Goal: Information Seeking & Learning: Compare options

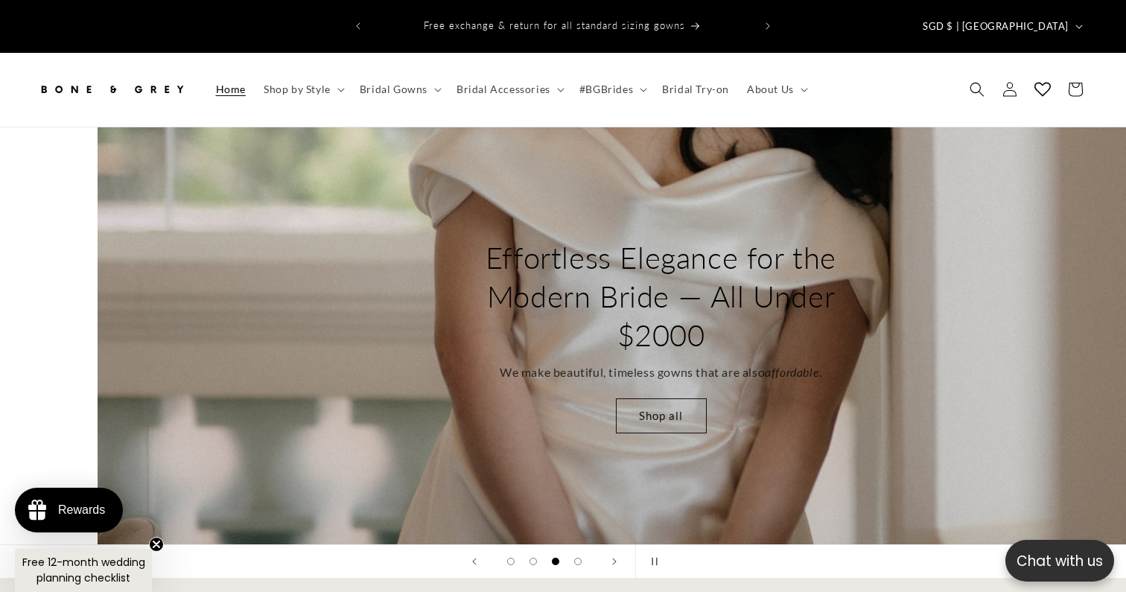
scroll to position [0, 2252]
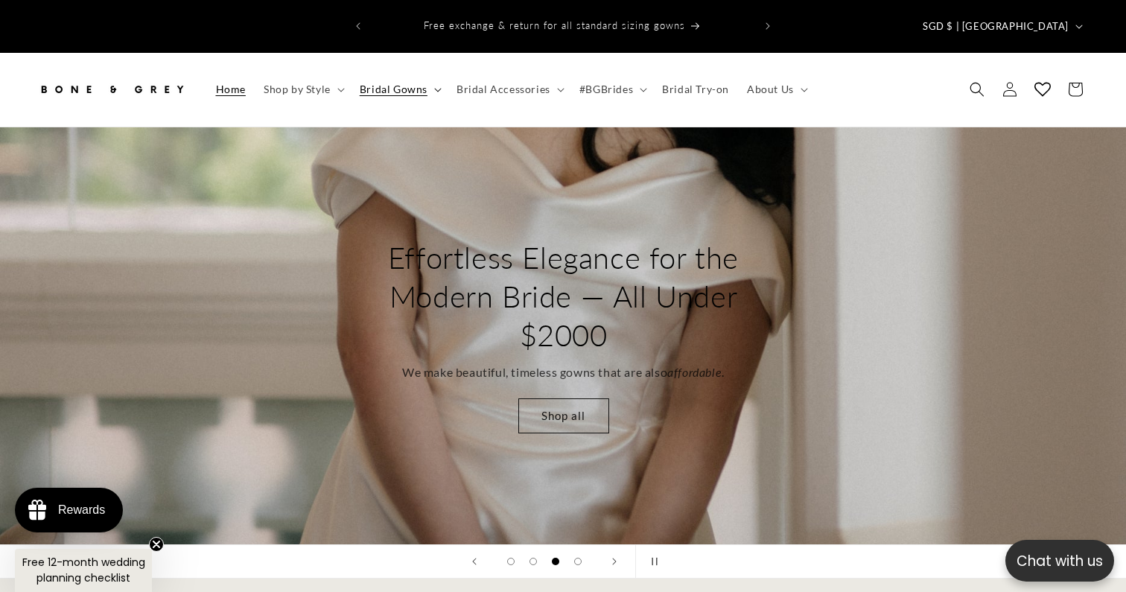
click at [391, 83] on span "Bridal Gowns" at bounding box center [394, 89] width 68 height 13
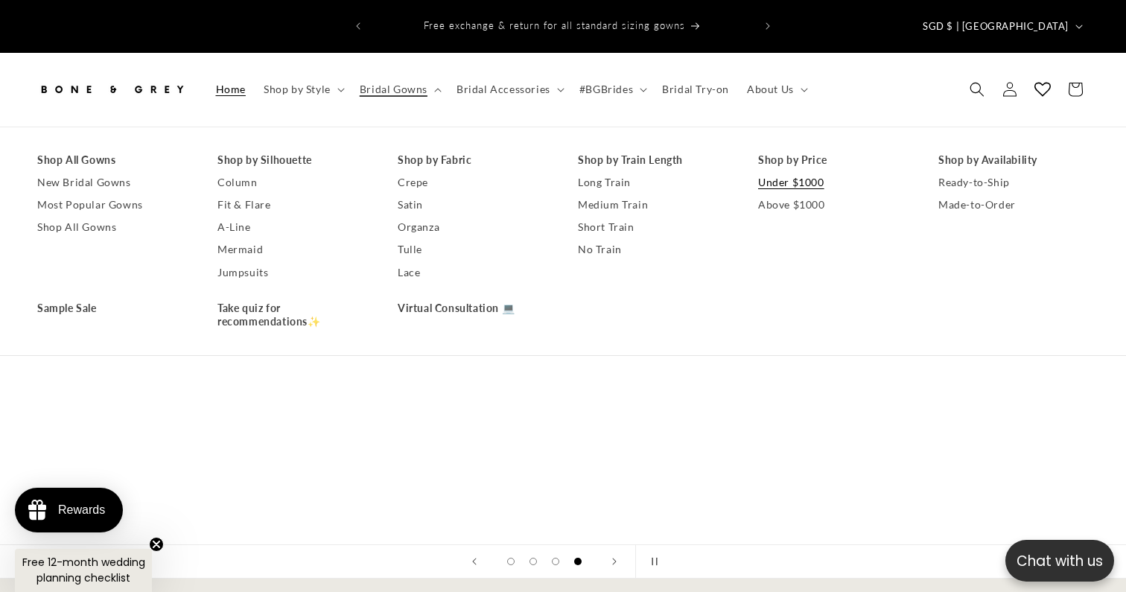
scroll to position [0, 0]
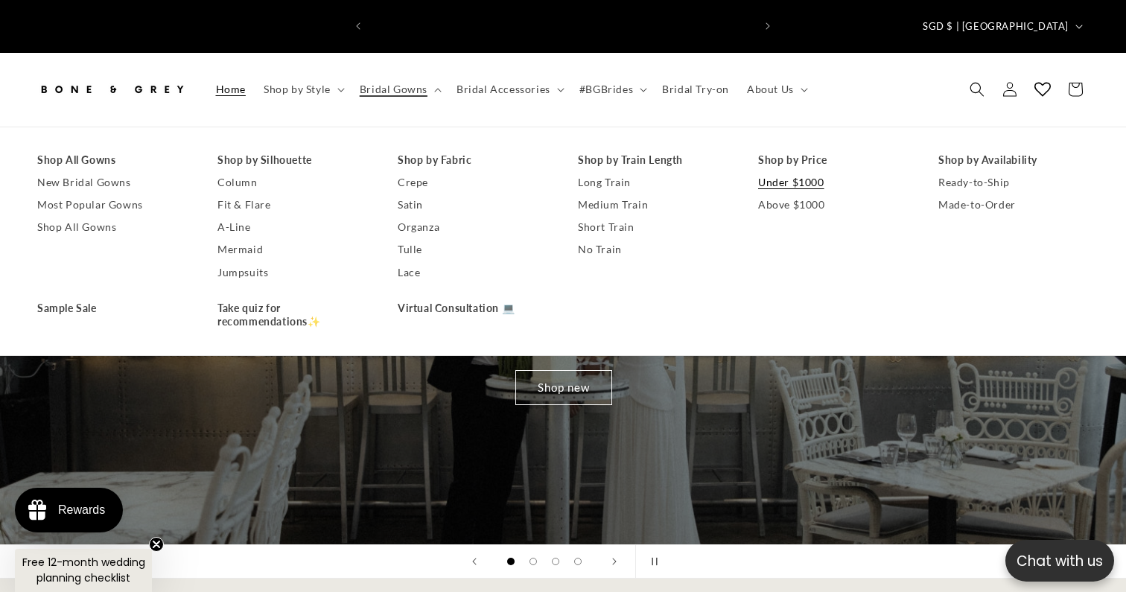
click at [794, 171] on link "Under $1000" at bounding box center [833, 182] width 150 height 22
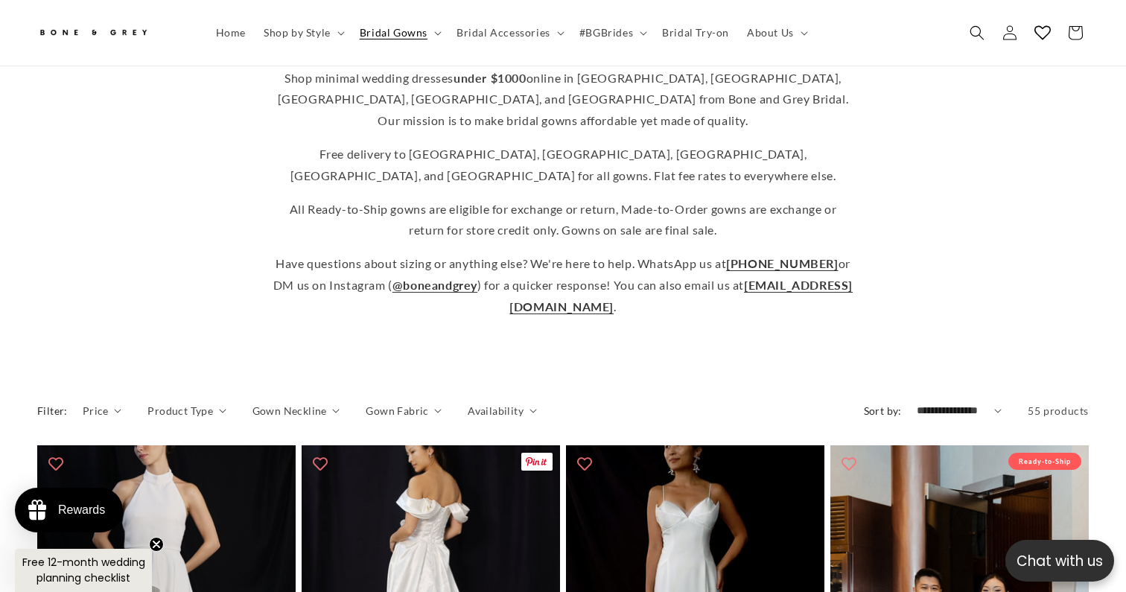
scroll to position [436, 0]
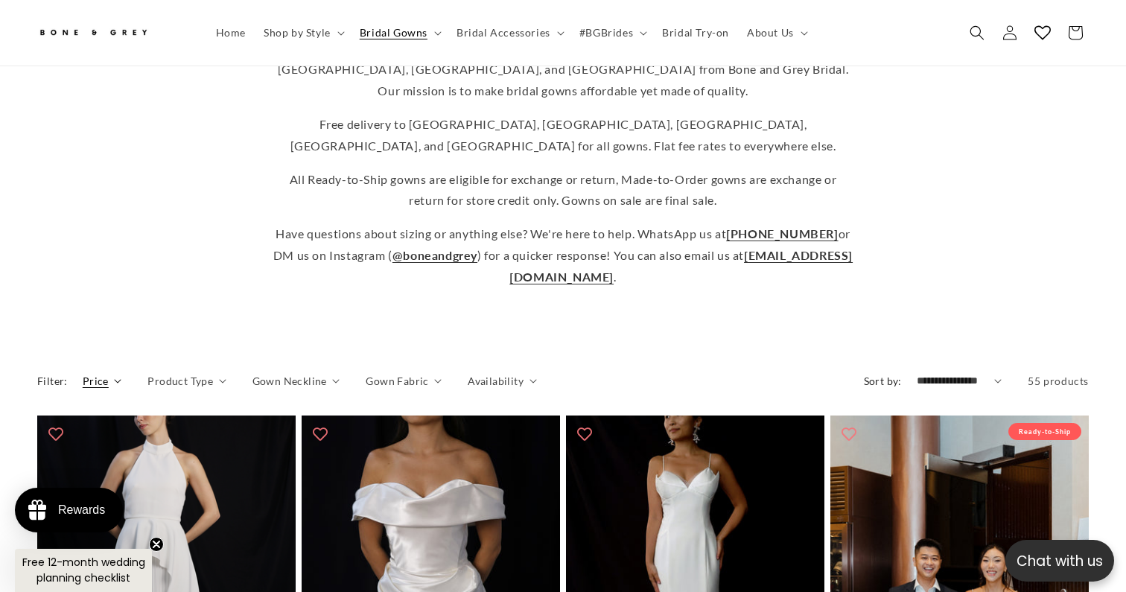
click at [118, 373] on div "Filter: Price The highest price is $1,163.00 Reset $ From $ To Product Type" at bounding box center [426, 386] width 778 height 27
click at [109, 373] on summary "Price" at bounding box center [102, 381] width 39 height 16
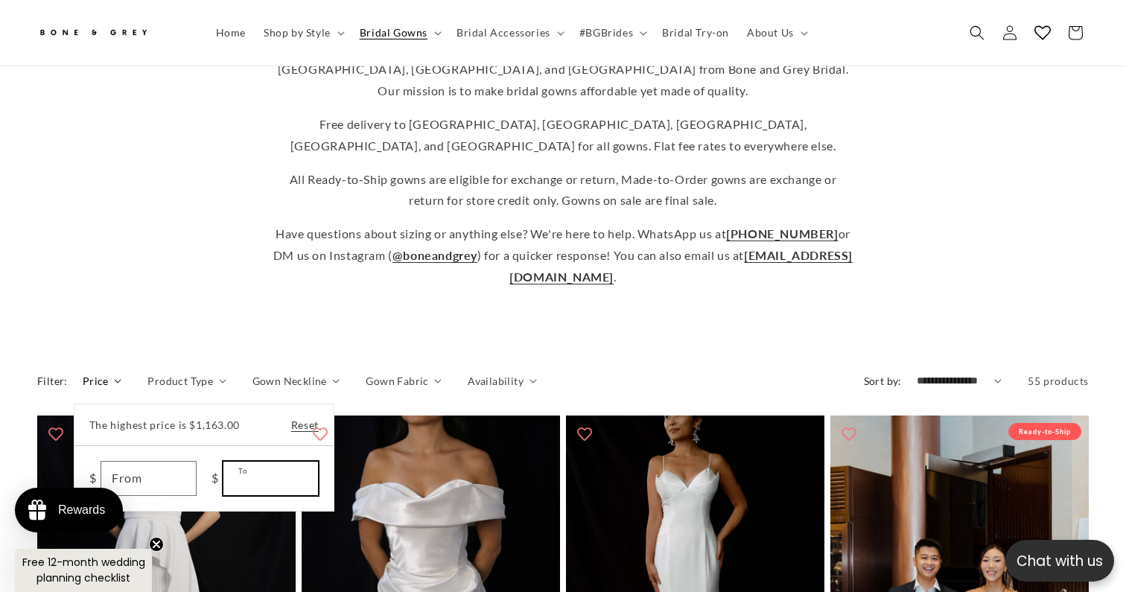
click at [263, 462] on input "To" at bounding box center [270, 479] width 94 height 34
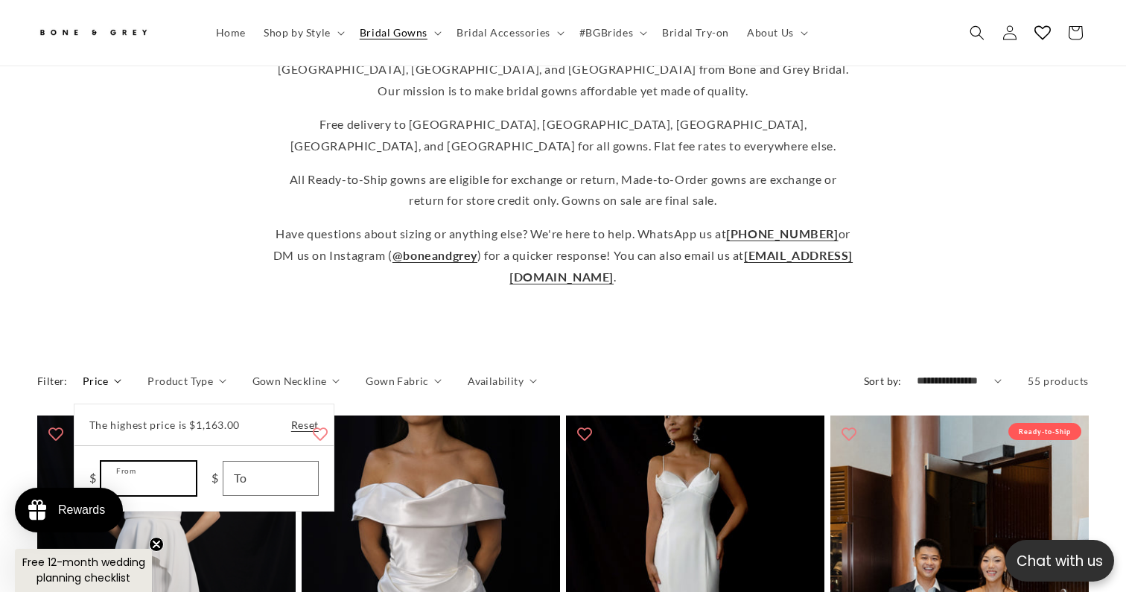
click at [171, 462] on input "From" at bounding box center [148, 479] width 94 height 34
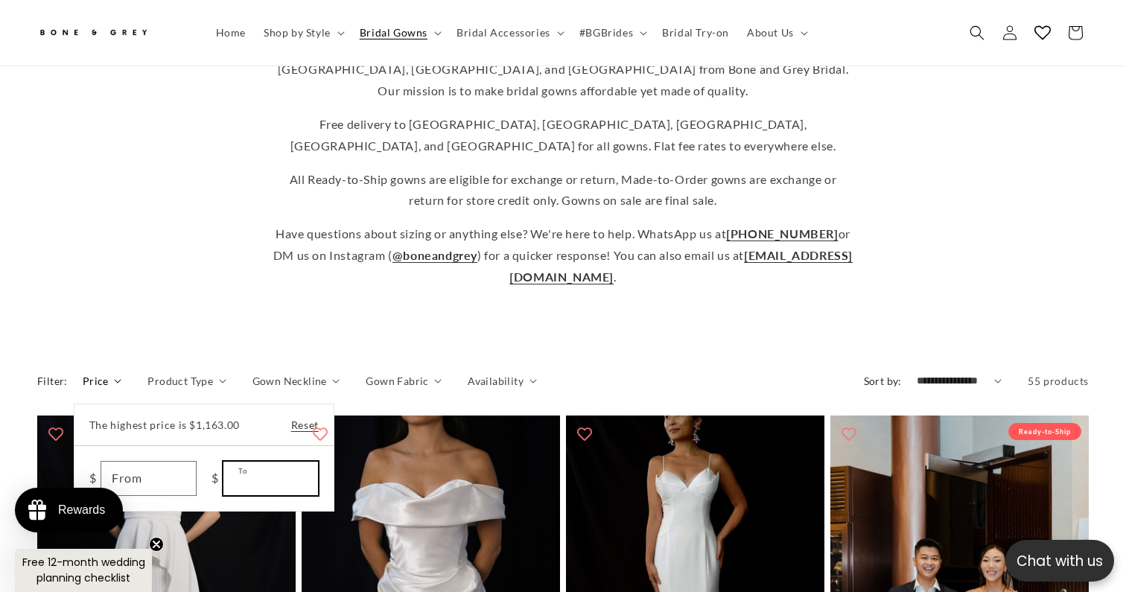
click at [241, 462] on input "To" at bounding box center [270, 479] width 94 height 34
type input "***"
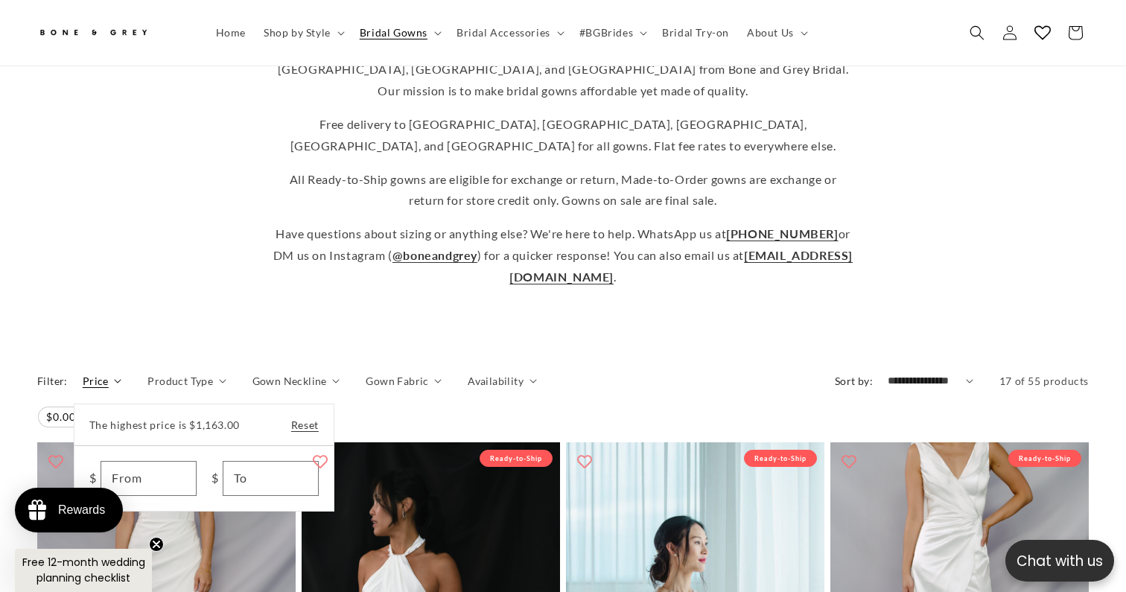
click at [122, 373] on summary "Price" at bounding box center [102, 381] width 39 height 16
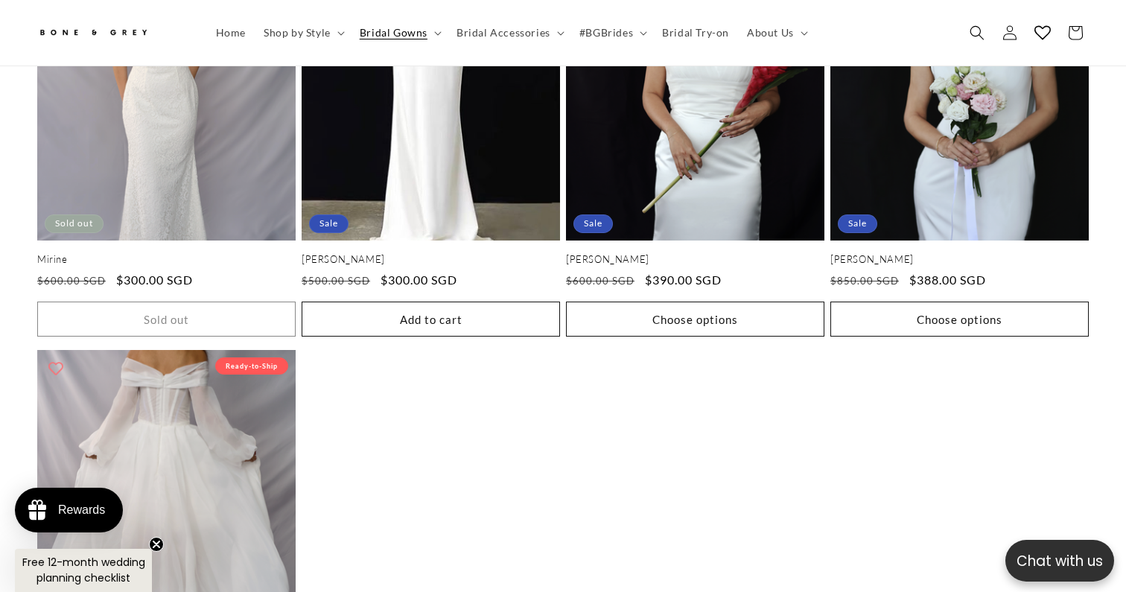
scroll to position [2247, 0]
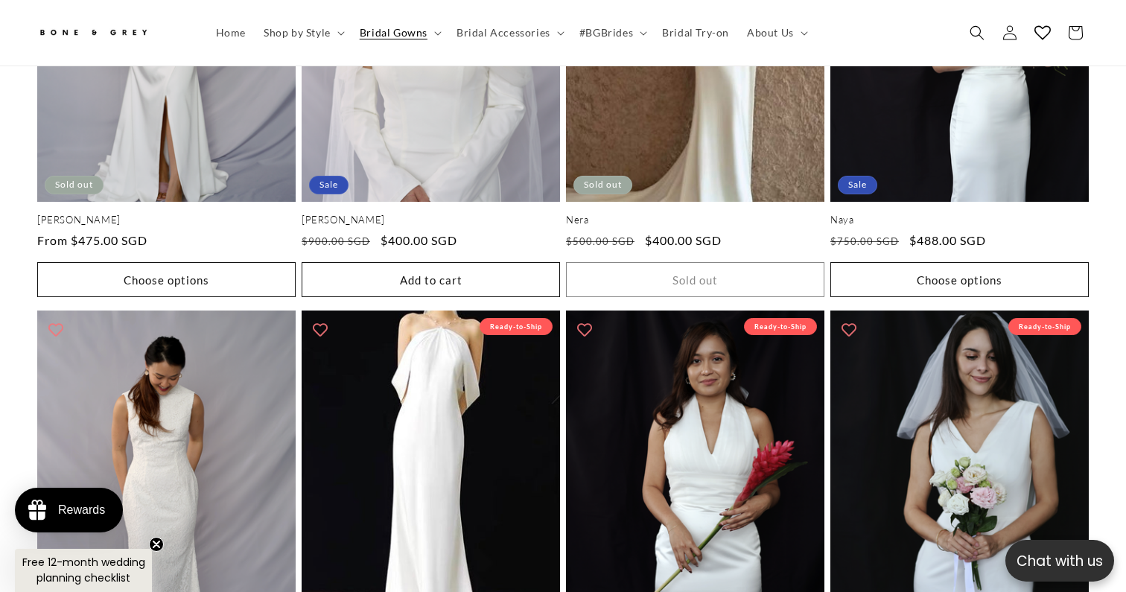
scroll to position [1781, 0]
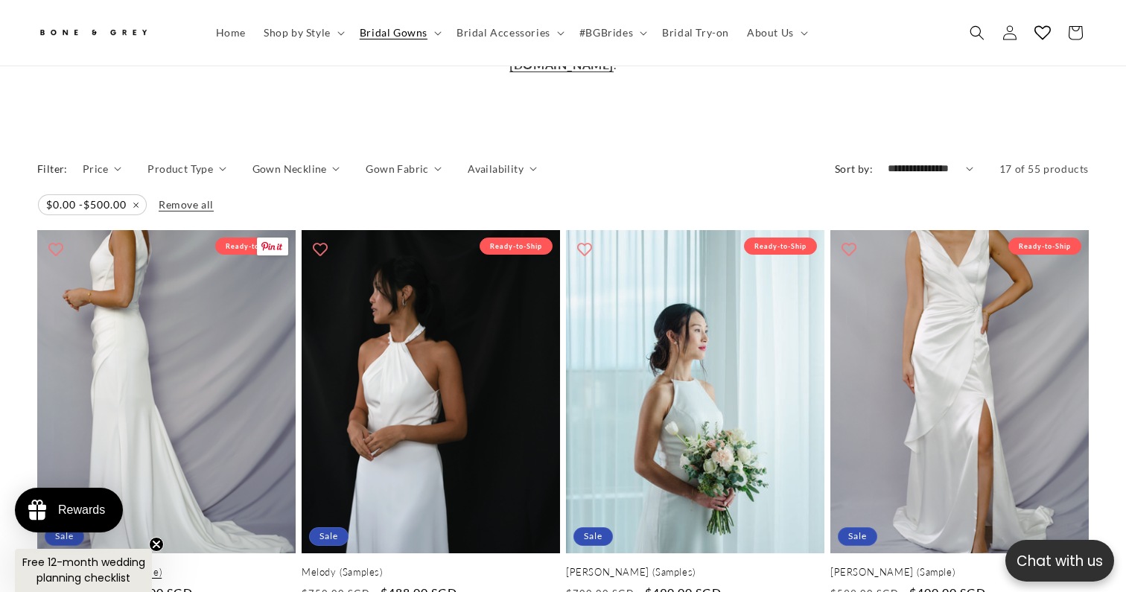
scroll to position [0, 766]
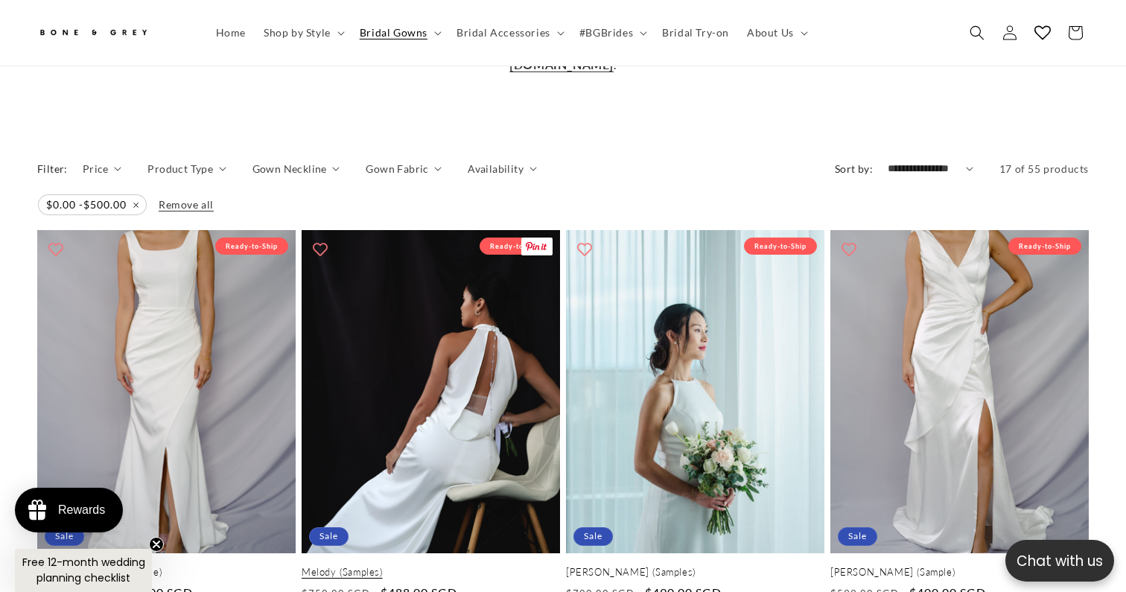
click at [450, 566] on link "Melody (Samples)" at bounding box center [431, 572] width 258 height 13
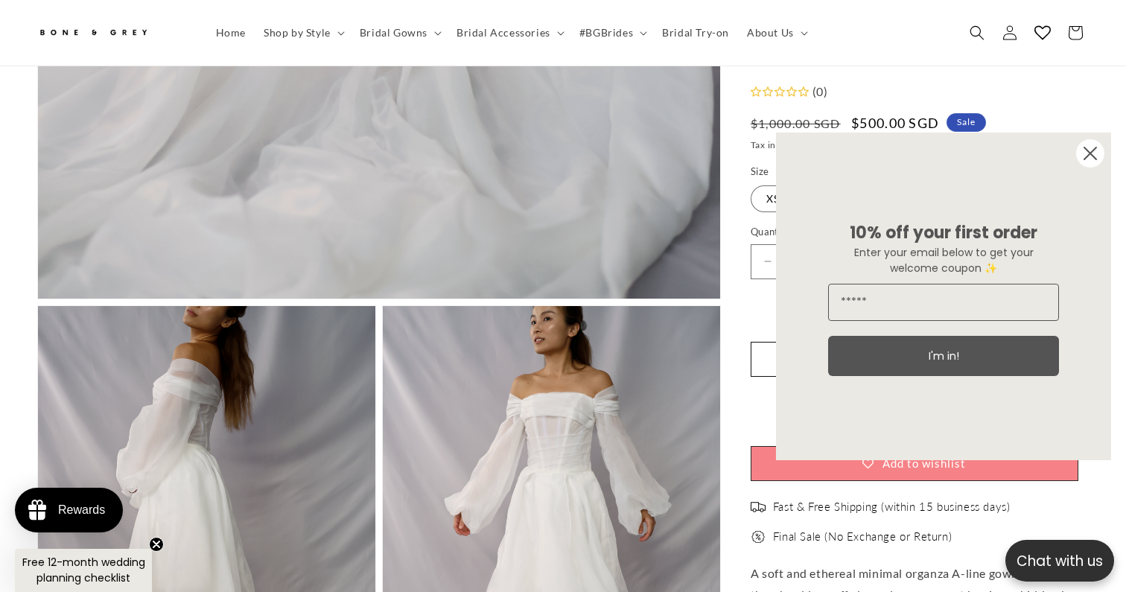
scroll to position [0, 766]
click at [1091, 160] on circle "Close dialog" at bounding box center [1090, 153] width 28 height 28
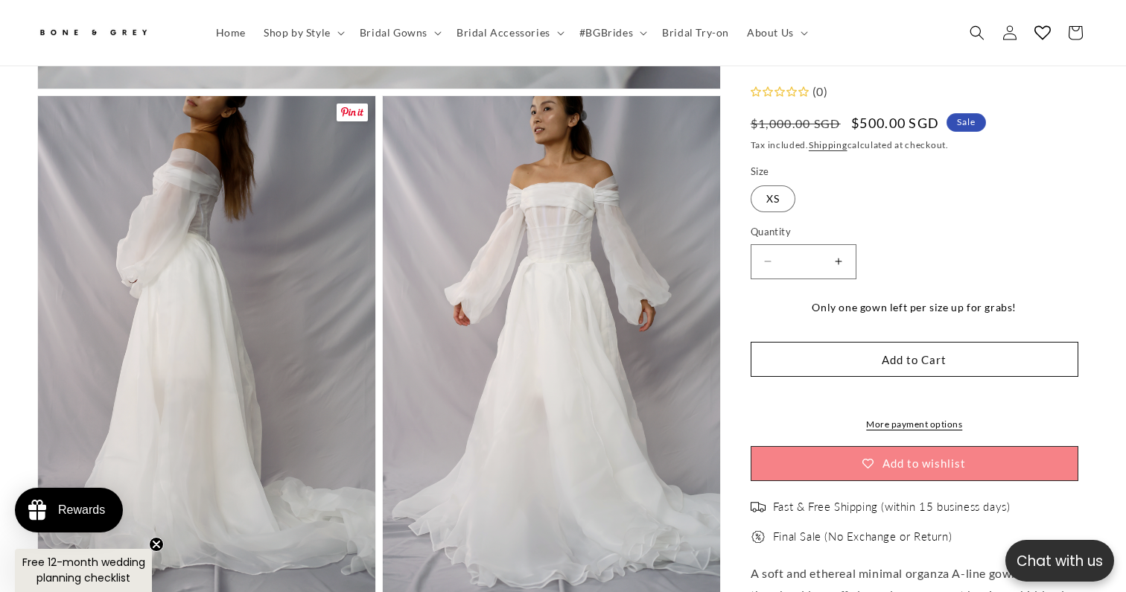
scroll to position [0, 0]
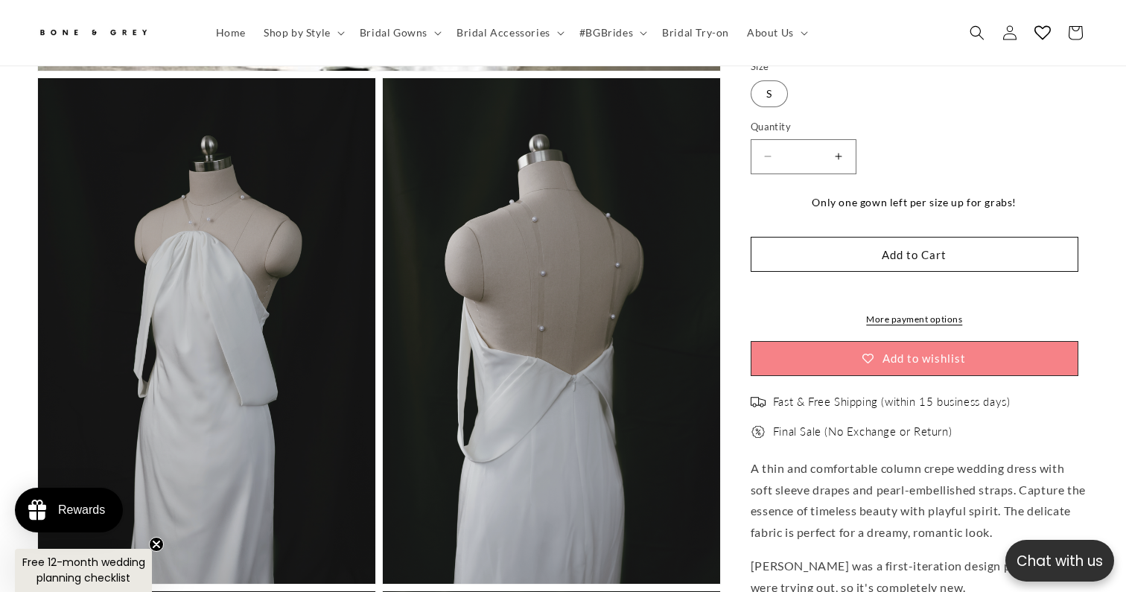
scroll to position [0, 383]
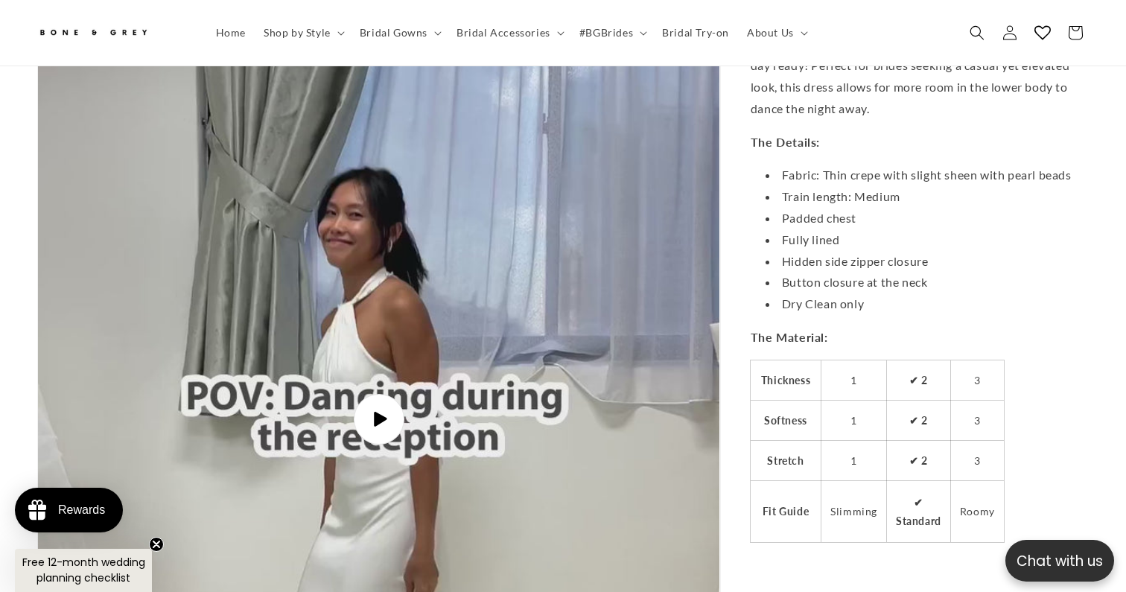
click at [380, 411] on icon "Gallery Viewer" at bounding box center [380, 419] width 16 height 16
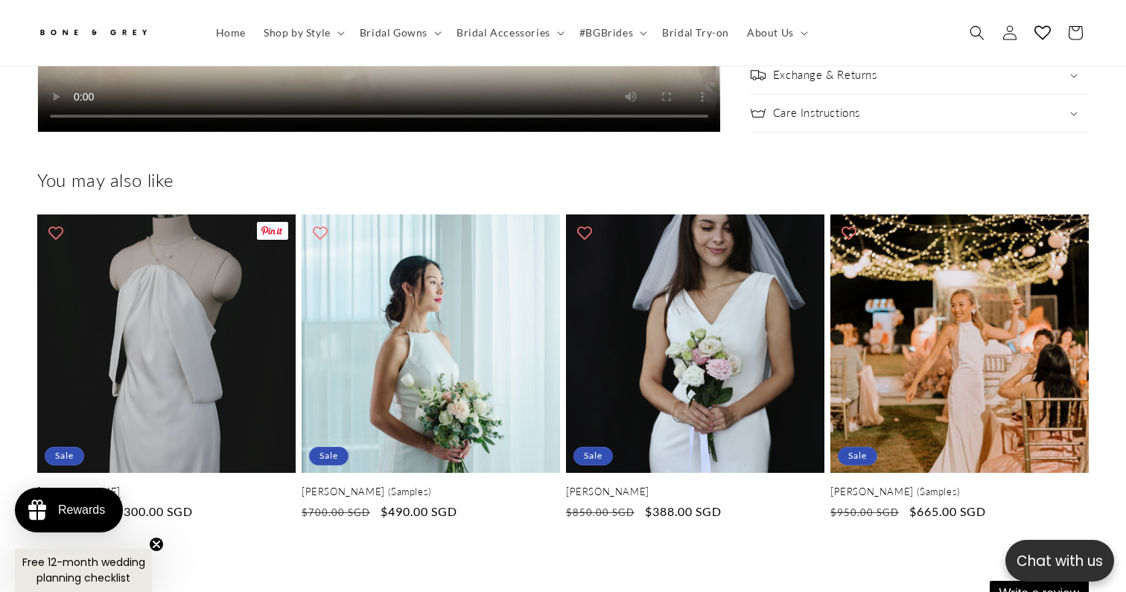
click at [206, 485] on link "Jenny" at bounding box center [166, 491] width 258 height 13
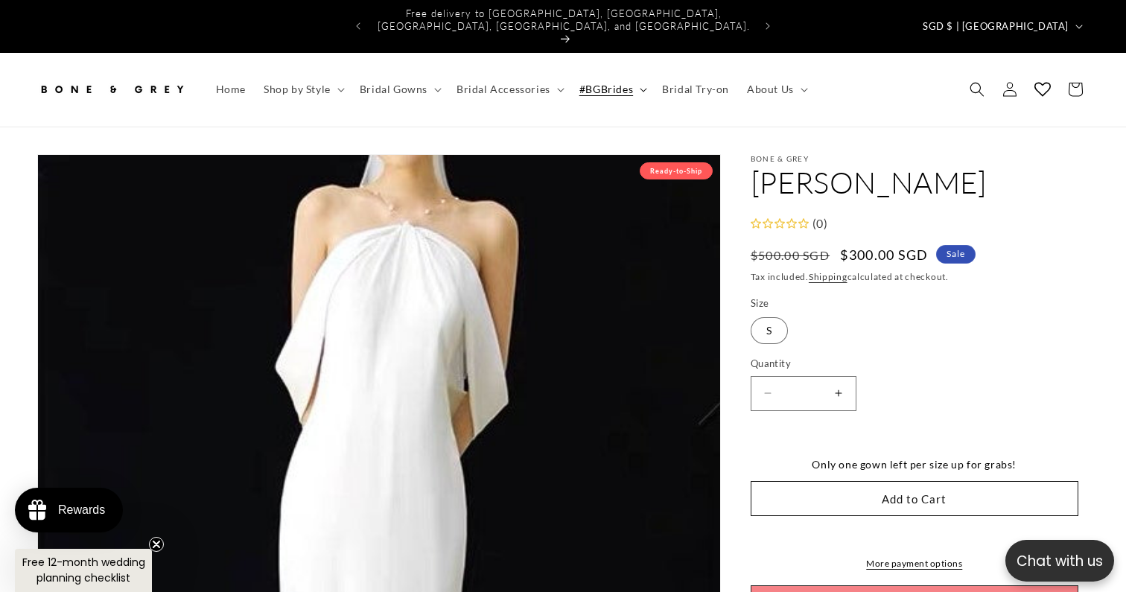
click at [621, 83] on span "#BGBrides" at bounding box center [606, 89] width 54 height 13
click at [681, 83] on span "Bridal Try-on" at bounding box center [695, 89] width 67 height 13
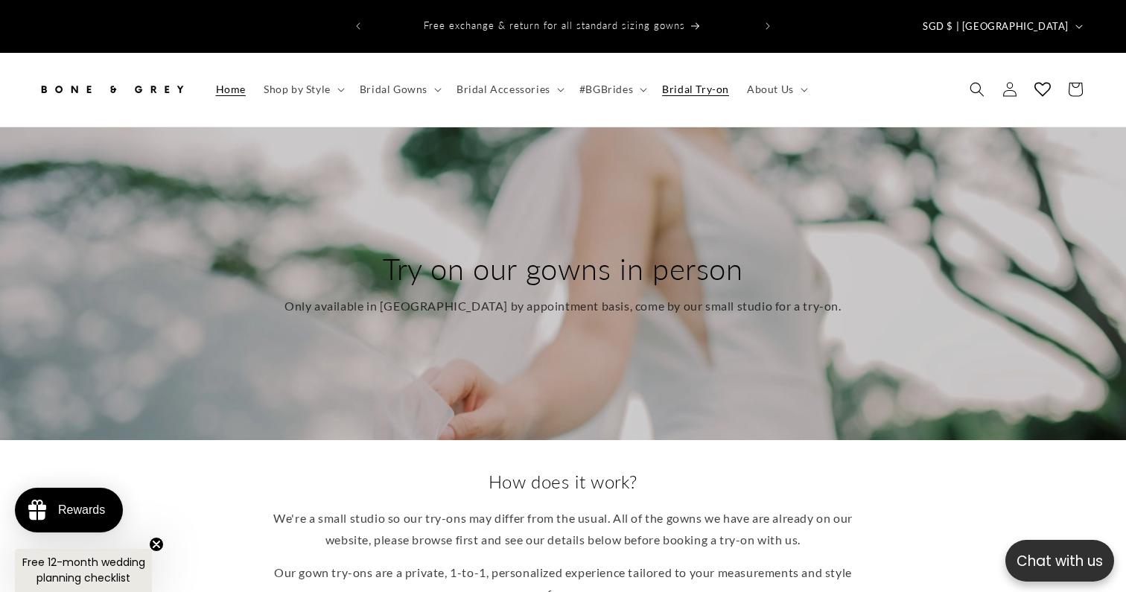
click at [217, 83] on span "Home" at bounding box center [231, 89] width 30 height 13
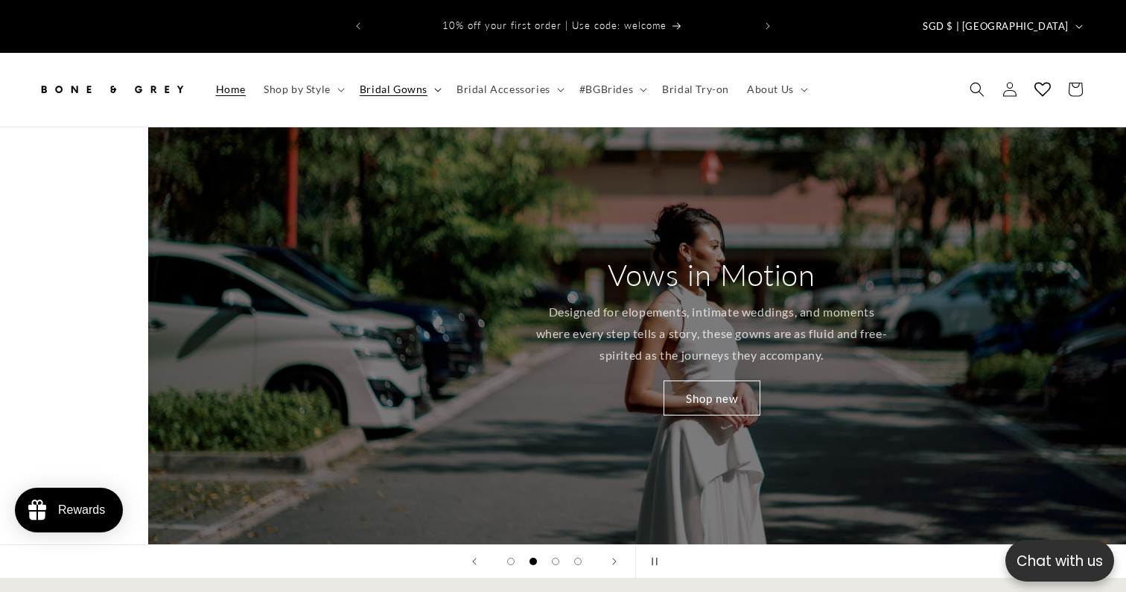
scroll to position [0, 1126]
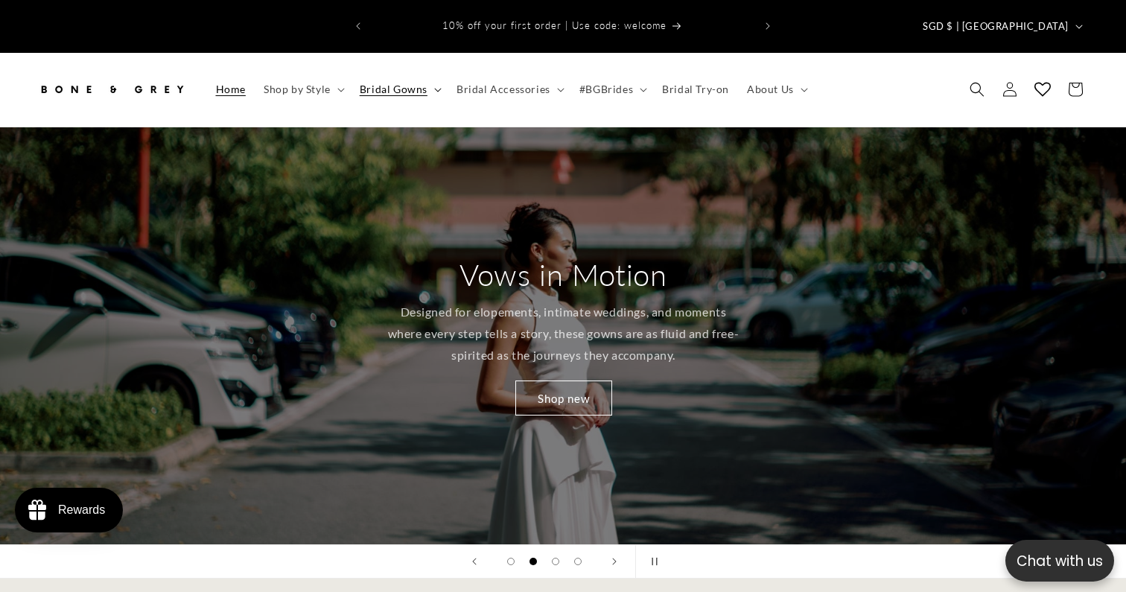
click at [393, 83] on span "Bridal Gowns" at bounding box center [394, 89] width 68 height 13
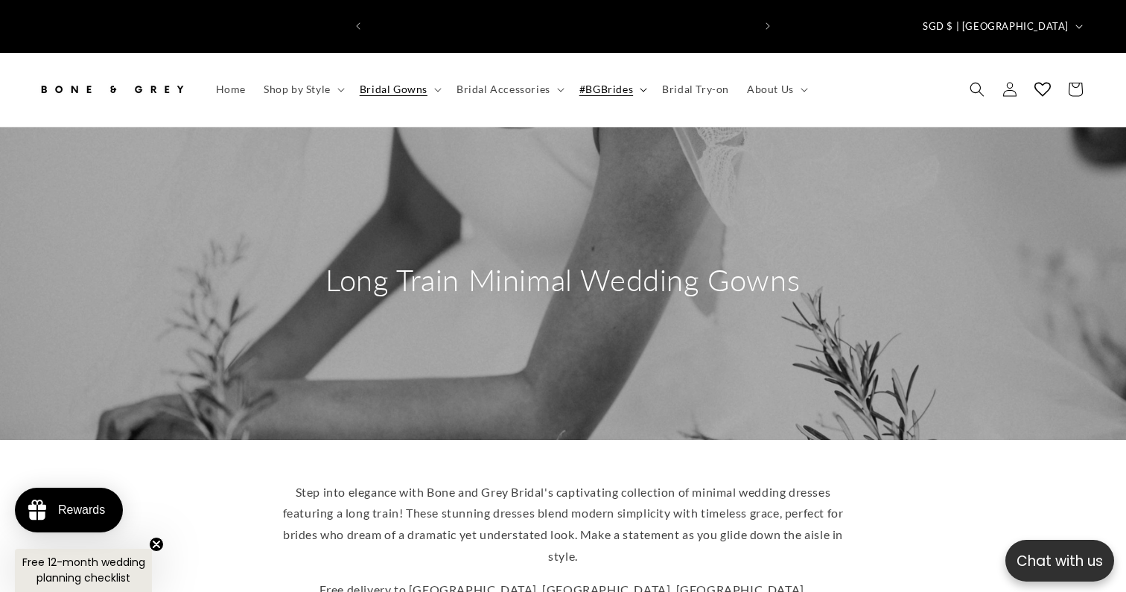
scroll to position [0, 383]
click at [630, 74] on summary "#BGBrides" at bounding box center [611, 89] width 83 height 31
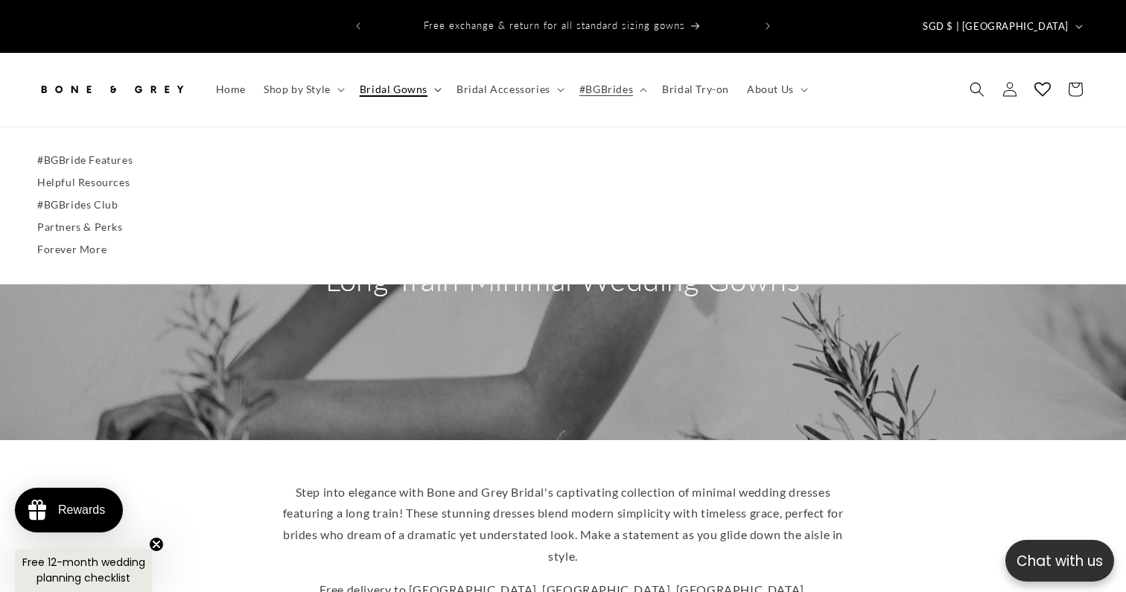
click at [434, 74] on summary "Bridal Gowns" at bounding box center [399, 89] width 97 height 31
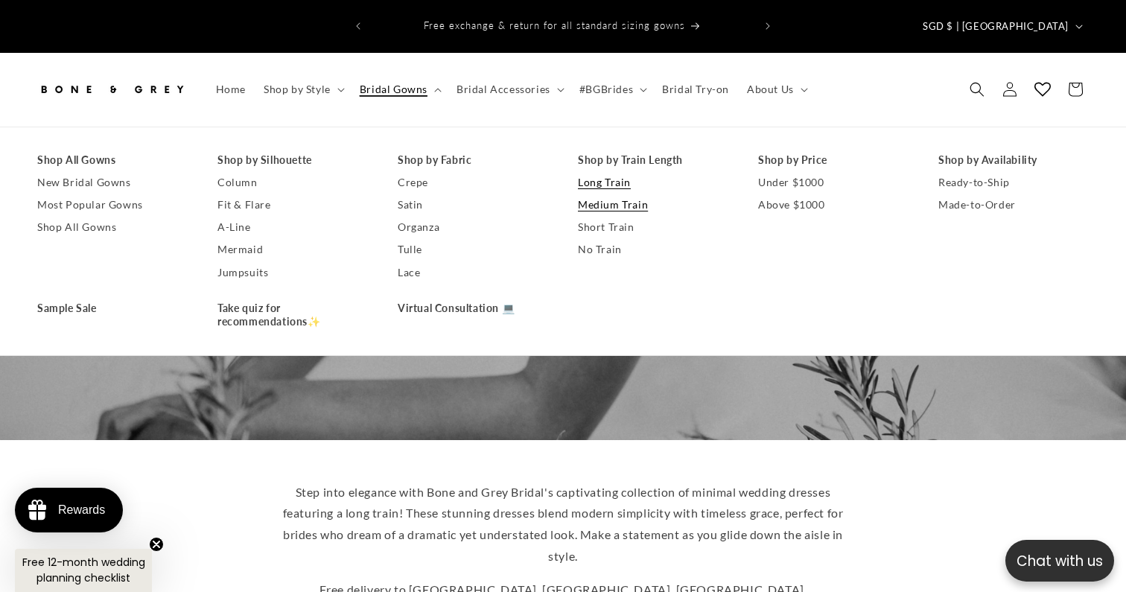
click at [615, 194] on link "Medium Train" at bounding box center [653, 205] width 150 height 22
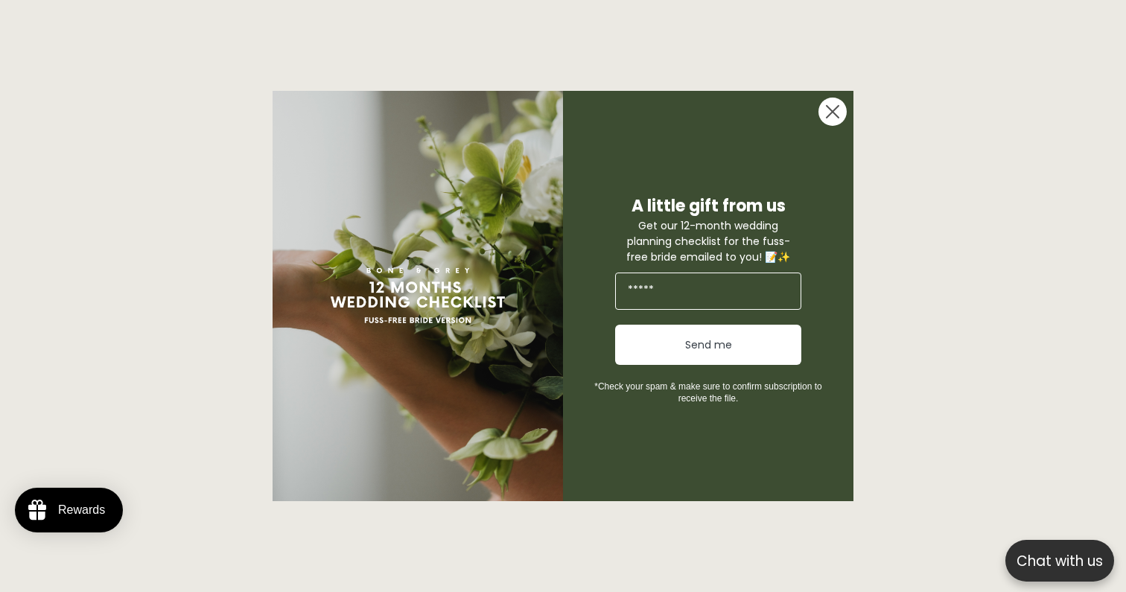
scroll to position [0, 383]
drag, startPoint x: 838, startPoint y: 109, endPoint x: 837, endPoint y: 117, distance: 8.2
click at [837, 117] on icon "Close dialog" at bounding box center [833, 112] width 30 height 30
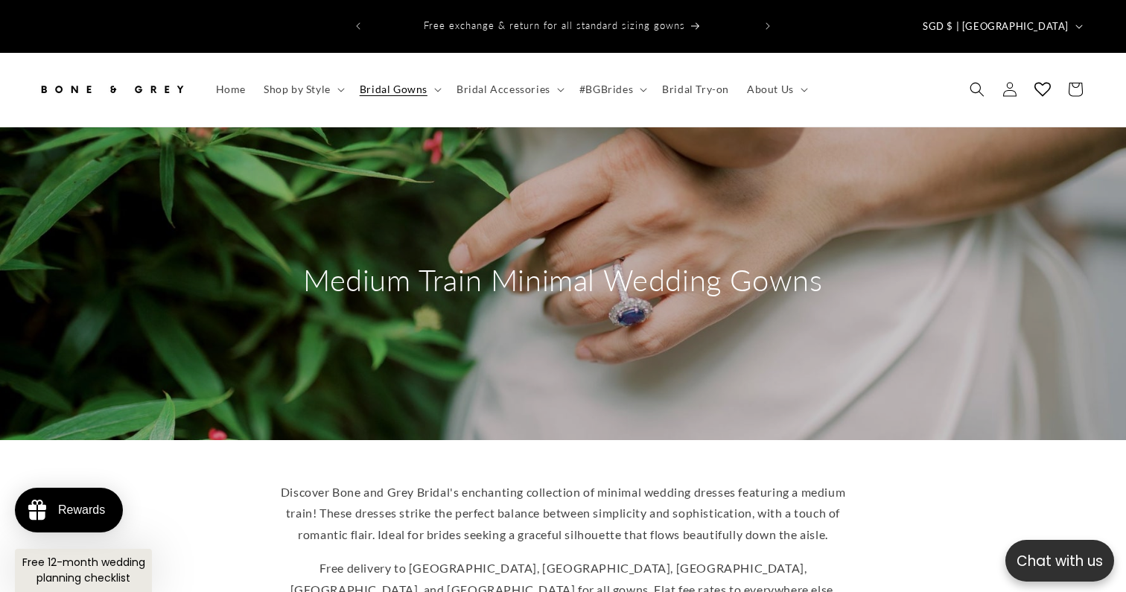
click at [837, 150] on icon "Close dialog" at bounding box center [833, 156] width 12 height 12
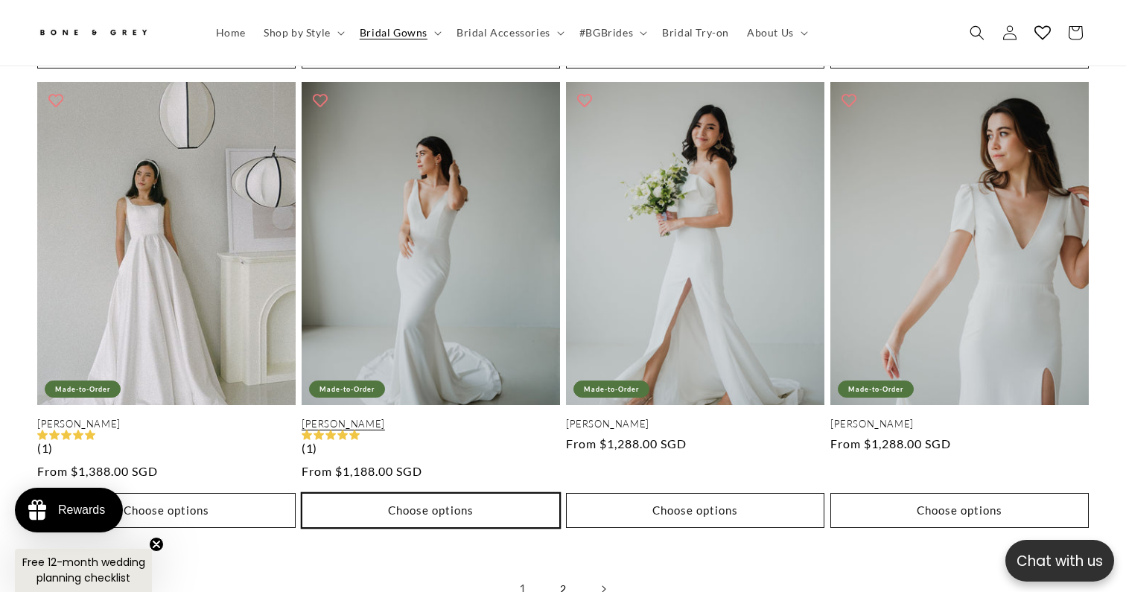
scroll to position [0, 766]
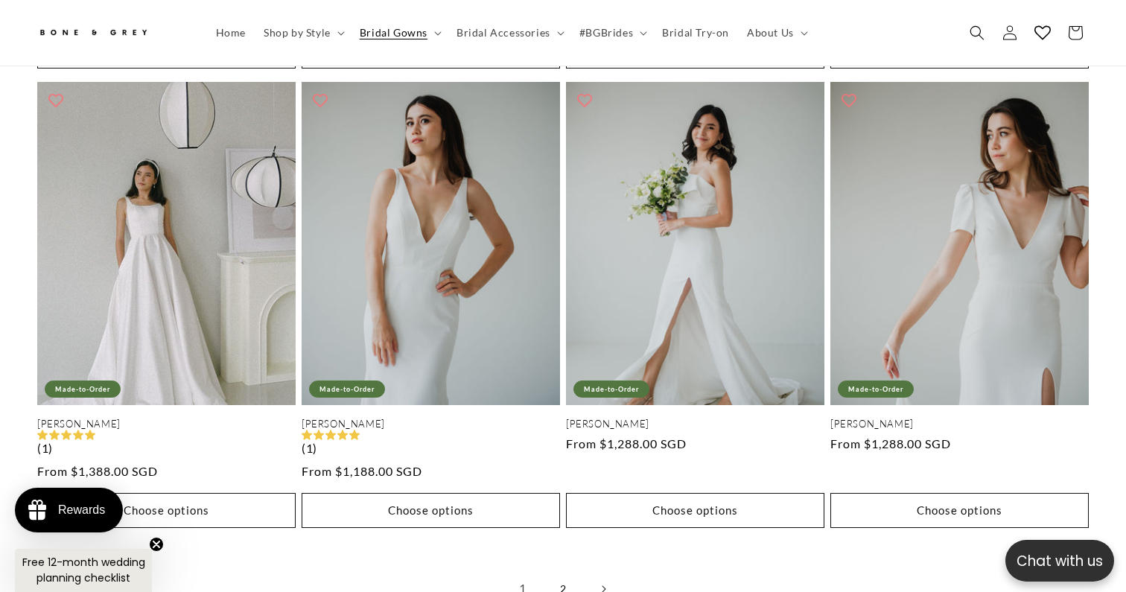
click at [561, 573] on link "2" at bounding box center [563, 589] width 33 height 33
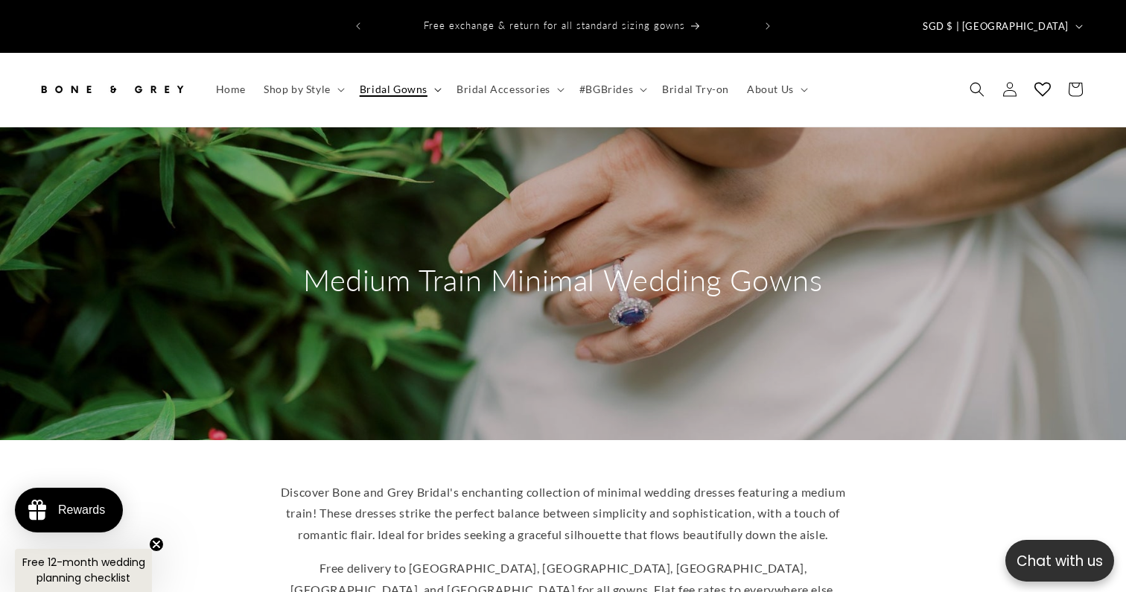
click at [418, 83] on span "Bridal Gowns" at bounding box center [394, 89] width 68 height 13
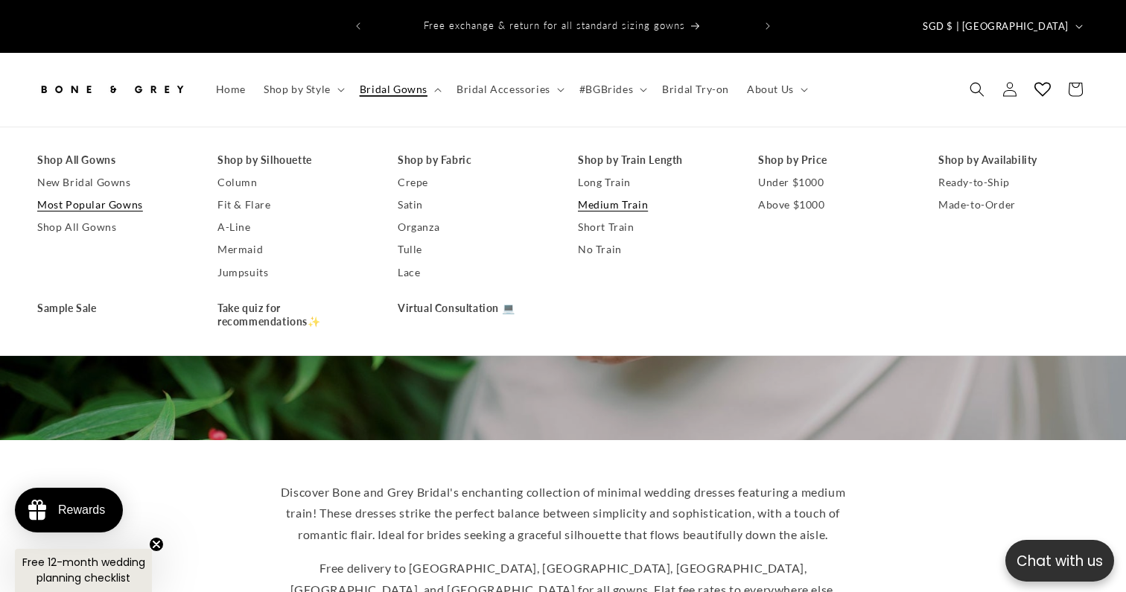
click at [127, 194] on link "Most Popular Gowns" at bounding box center [112, 205] width 150 height 22
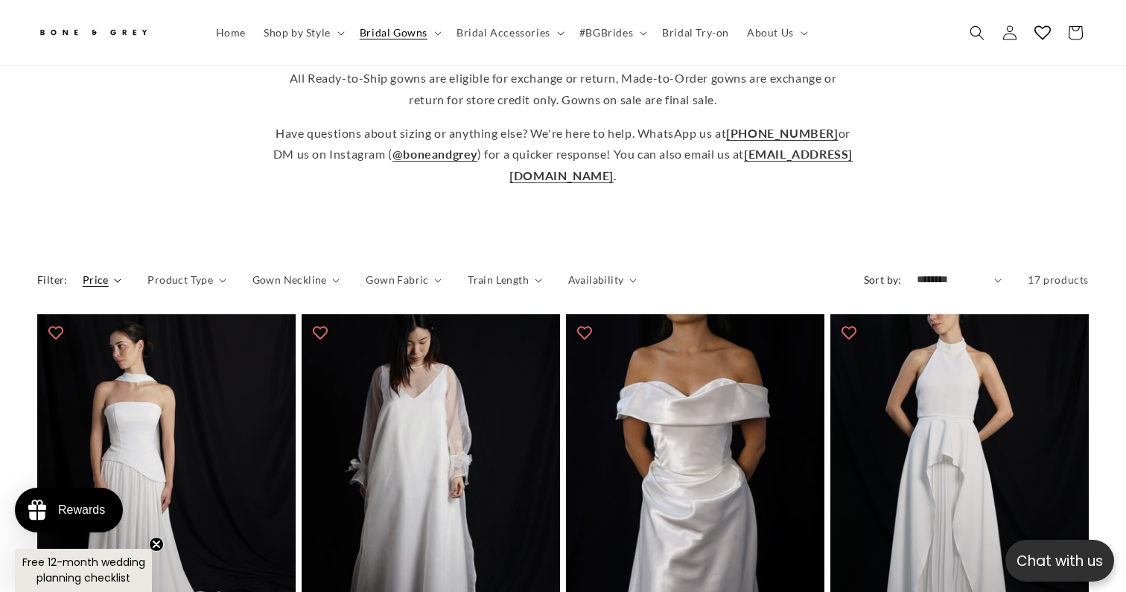
click at [98, 272] on span "Price" at bounding box center [96, 280] width 26 height 16
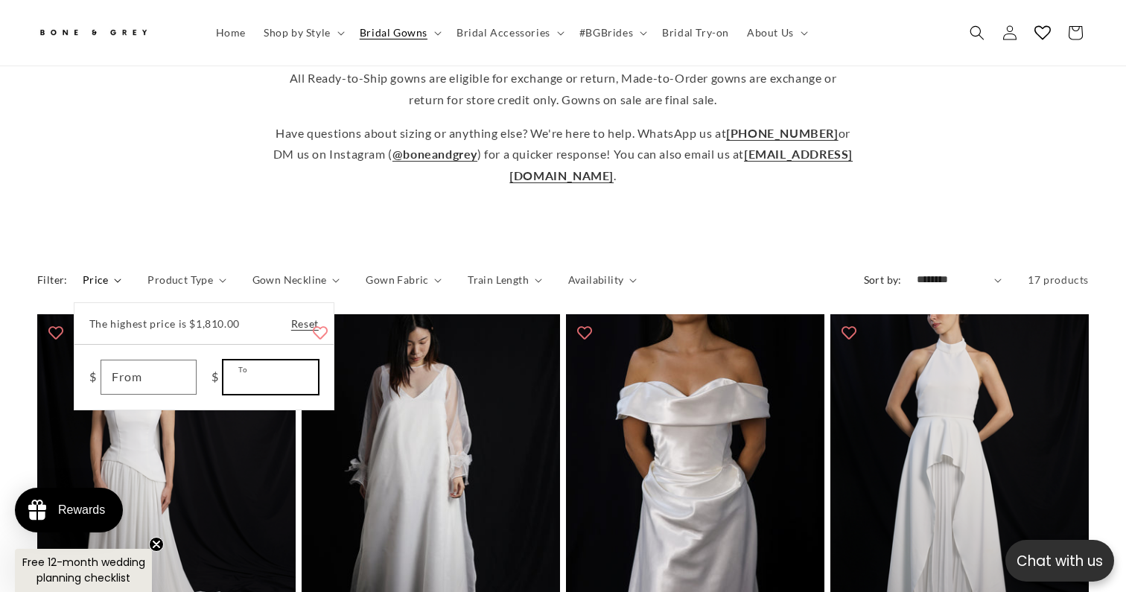
click at [244, 360] on input "To" at bounding box center [270, 377] width 94 height 34
type input "***"
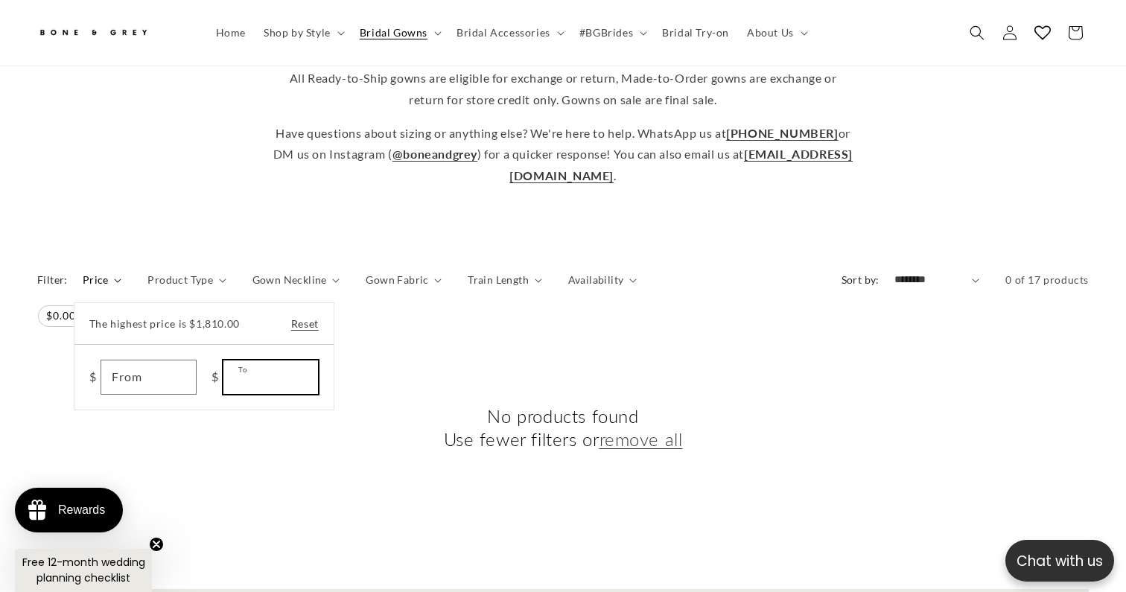
scroll to position [0, 383]
click at [402, 37] on span "Bridal Gowns" at bounding box center [394, 32] width 68 height 13
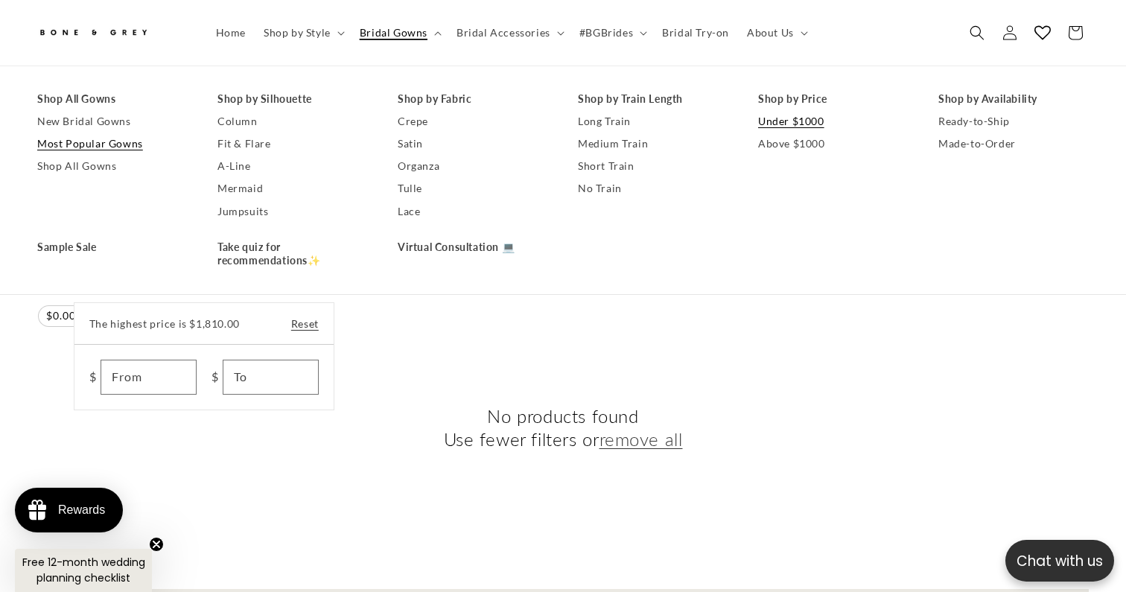
click at [774, 126] on link "Under $1000" at bounding box center [833, 121] width 150 height 22
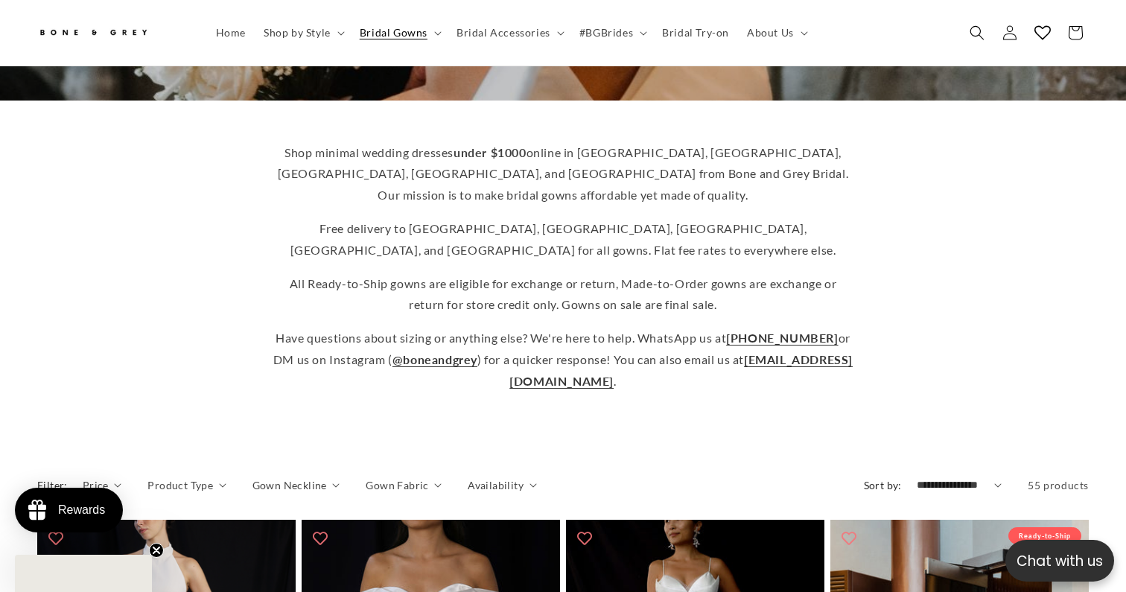
scroll to position [341, 0]
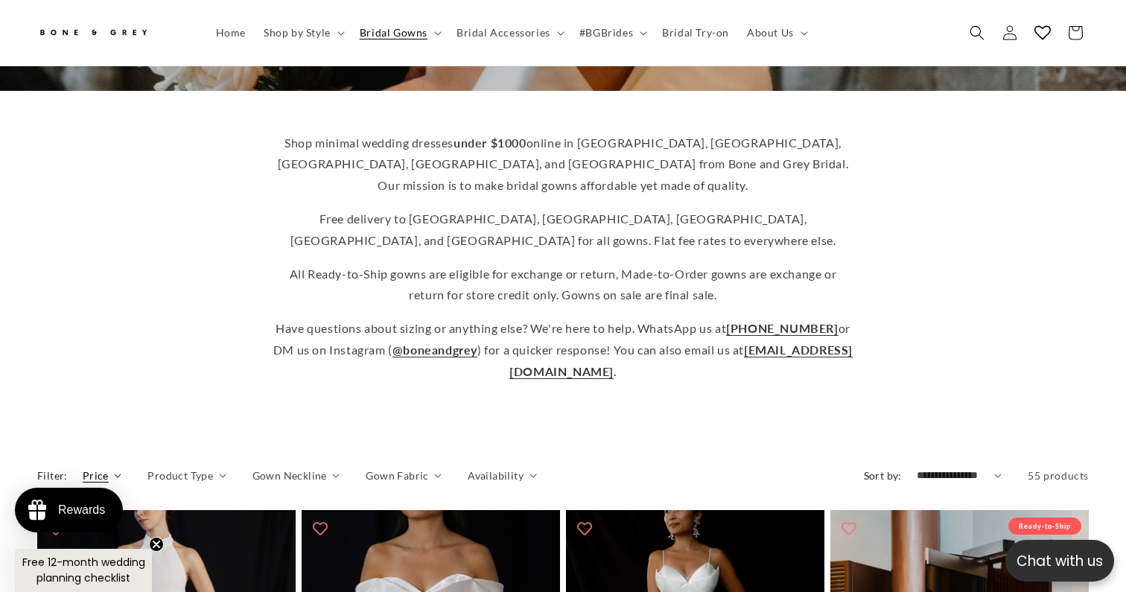
click at [99, 468] on span "Price" at bounding box center [96, 476] width 26 height 16
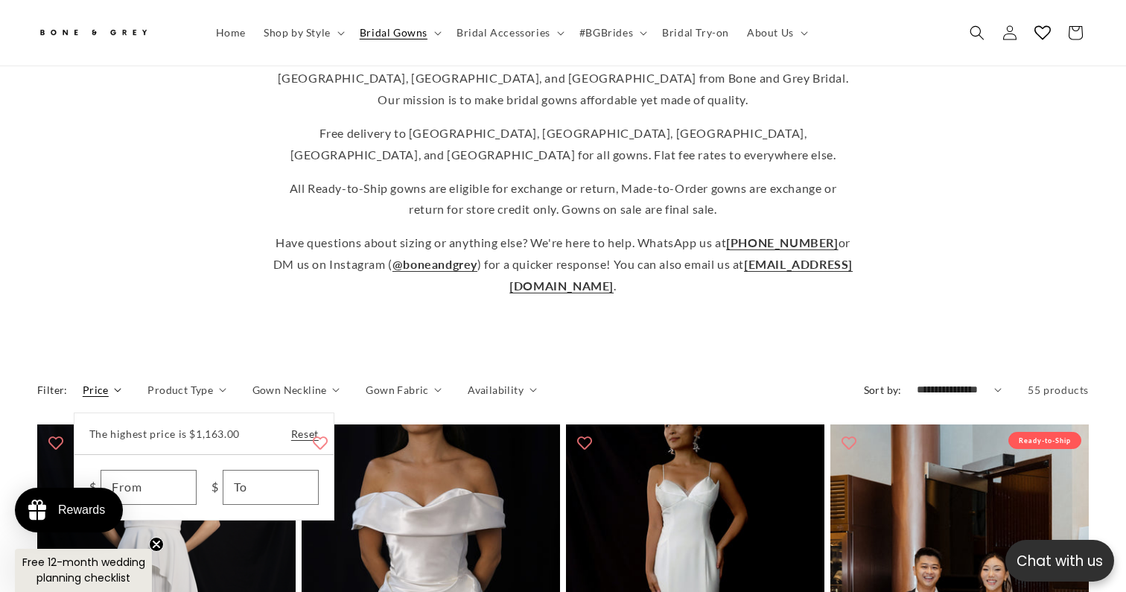
scroll to position [456, 0]
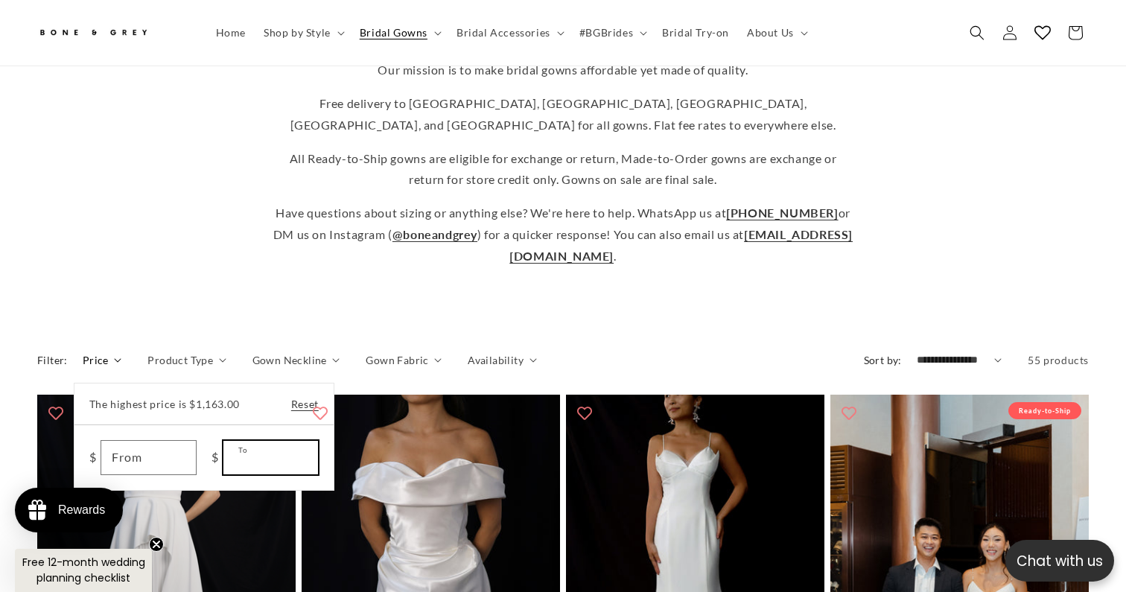
click at [267, 441] on input "To" at bounding box center [270, 458] width 94 height 34
type input "***"
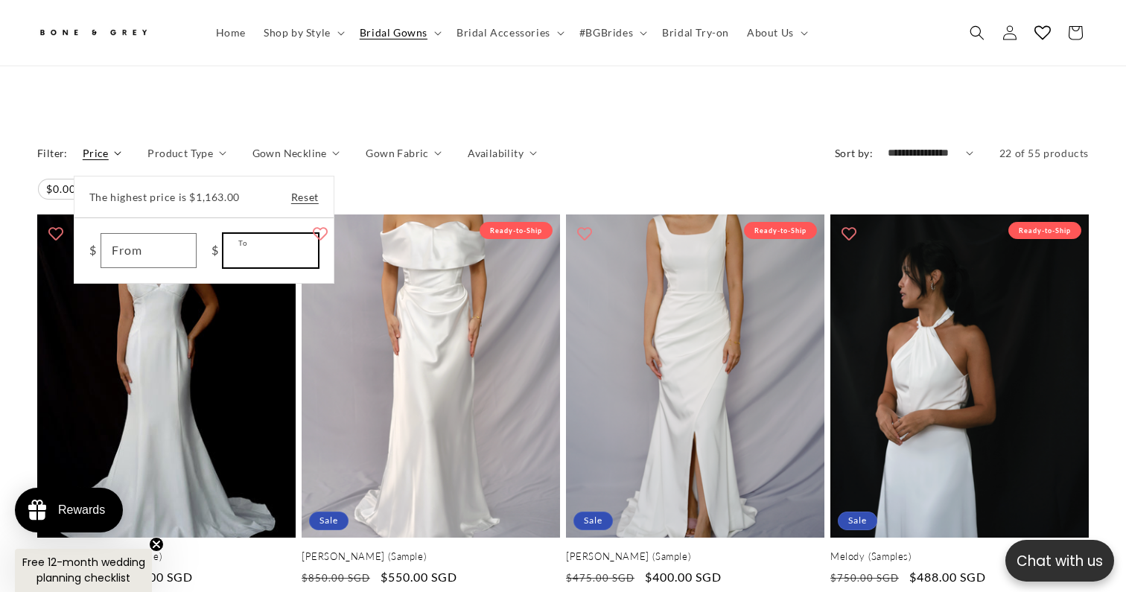
scroll to position [0, 766]
click at [83, 161] on summary "Price" at bounding box center [102, 153] width 39 height 16
